Goal: Information Seeking & Learning: Learn about a topic

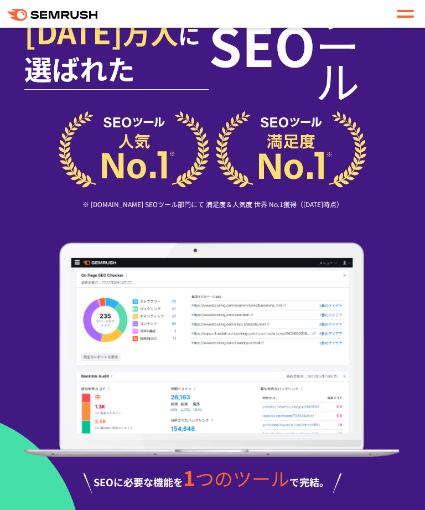
scroll to position [65, 0]
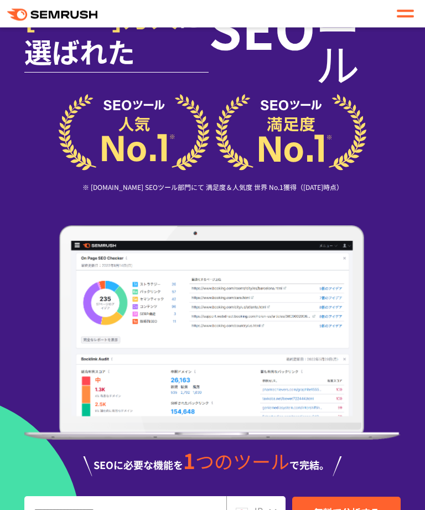
click at [116, 468] on div "[DATE] 万人 に 選ばれた SEO ツール ※ [DOMAIN_NAME] SEOツール部門にて 満足度＆人気度 世界 No.1獲得（[DATE]時点）…" at bounding box center [212, 342] width 377 height 734
click at [288, 317] on img at bounding box center [212, 333] width 377 height 215
click at [226, 127] on img at bounding box center [213, 133] width 308 height 76
click at [231, 448] on span "つのツール" at bounding box center [242, 461] width 94 height 27
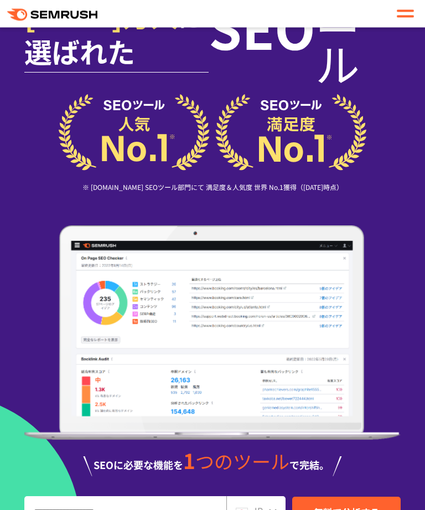
click at [220, 416] on img at bounding box center [212, 333] width 377 height 215
click at [339, 421] on img at bounding box center [212, 333] width 377 height 215
click at [393, 379] on img at bounding box center [212, 333] width 377 height 215
click at [254, 373] on img at bounding box center [212, 333] width 377 height 215
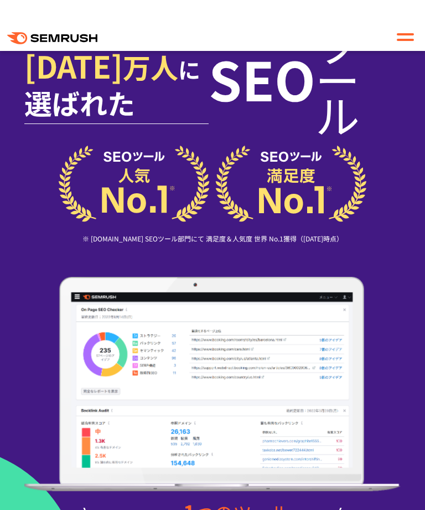
scroll to position [0, 0]
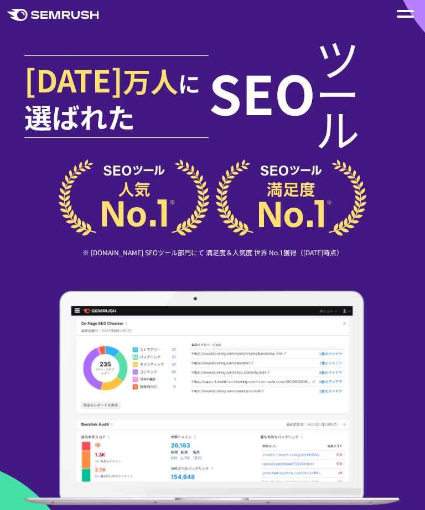
click at [240, 204] on img at bounding box center [213, 197] width 308 height 76
click at [286, 189] on img at bounding box center [213, 197] width 308 height 76
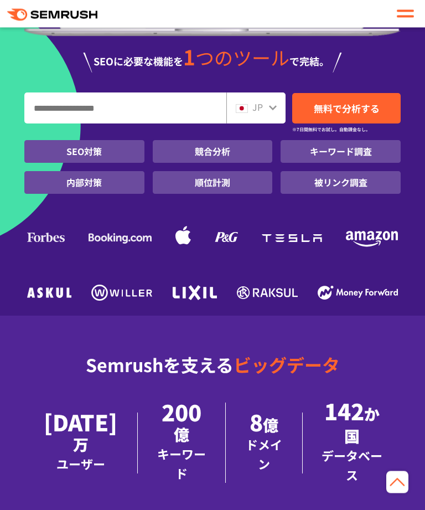
scroll to position [470, 0]
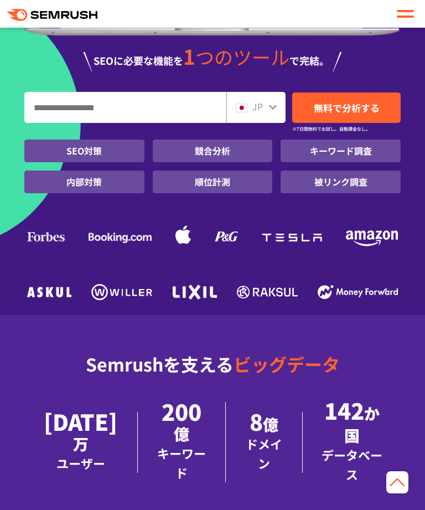
click at [172, 92] on input "URL、キーワードを入力してください" at bounding box center [125, 107] width 201 height 30
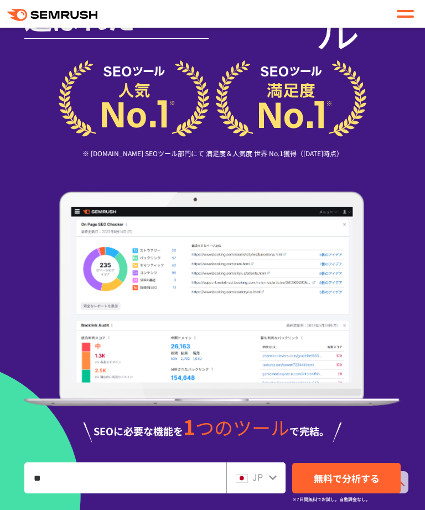
scroll to position [0, 0]
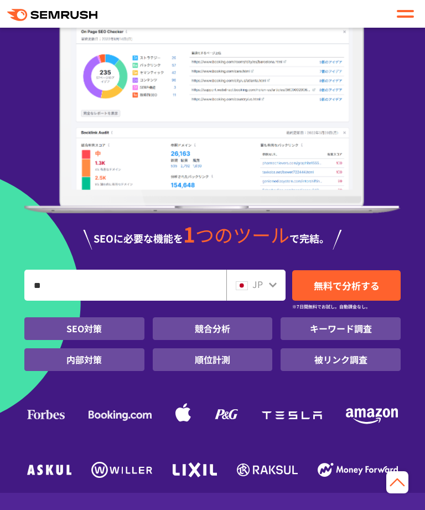
click at [152, 270] on input "**" at bounding box center [125, 285] width 201 height 30
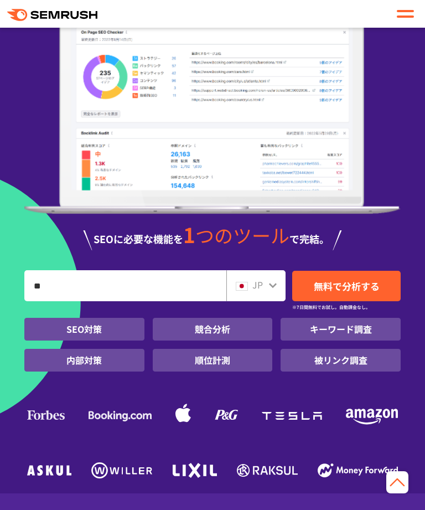
click at [84, 271] on input "**" at bounding box center [125, 286] width 201 height 30
type input "*"
paste input "**********"
type input "**********"
click at [339, 279] on span "無料で分析する" at bounding box center [347, 286] width 66 height 14
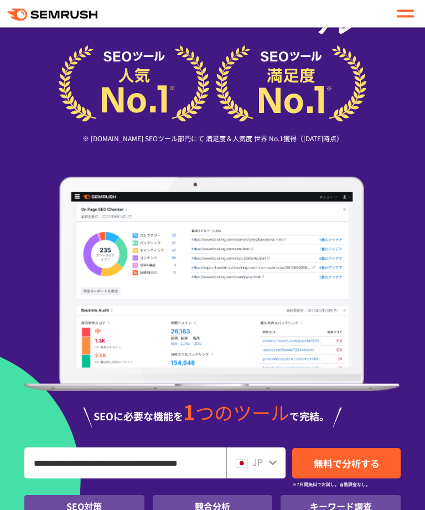
scroll to position [115, 0]
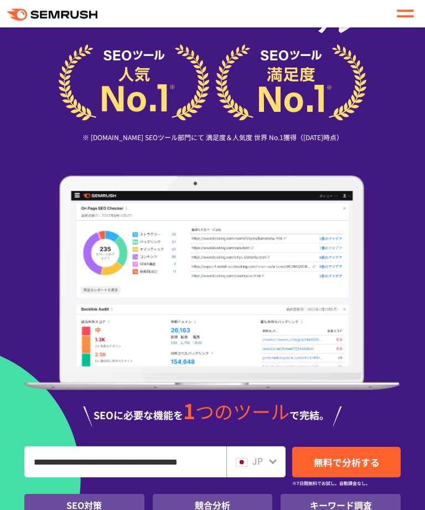
click at [61, 495] on li "SEO対策" at bounding box center [84, 506] width 120 height 23
click at [54, 495] on li "SEO対策" at bounding box center [84, 506] width 120 height 23
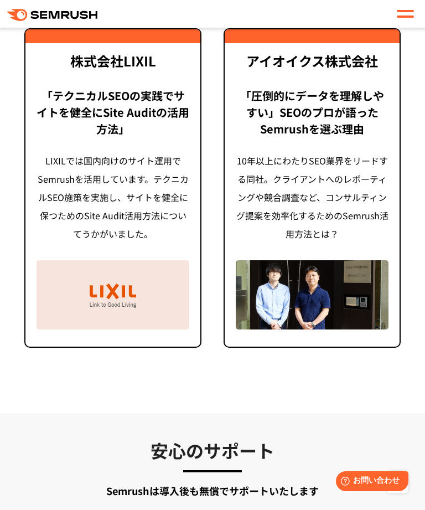
scroll to position [4621, 0]
